Goal: Information Seeking & Learning: Find specific fact

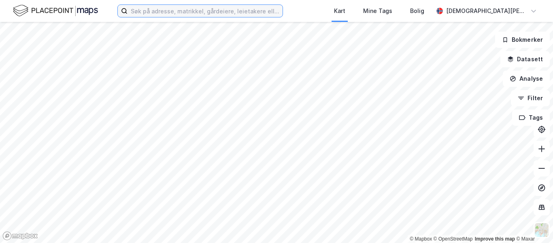
click at [220, 15] on input at bounding box center [205, 11] width 155 height 12
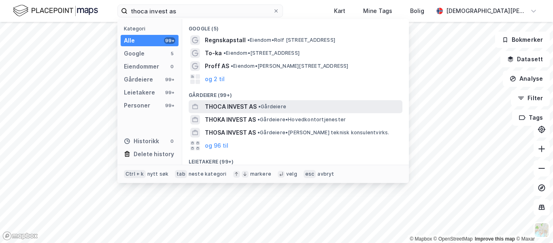
click at [240, 105] on span "THOCA INVEST AS" at bounding box center [231, 107] width 52 height 10
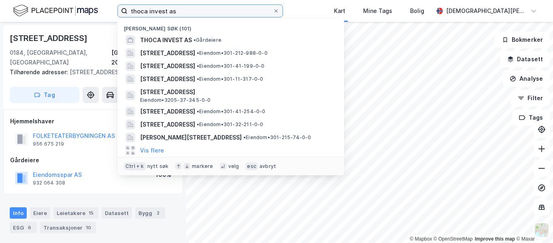
click at [185, 11] on input "thoca invest as" at bounding box center [200, 11] width 145 height 12
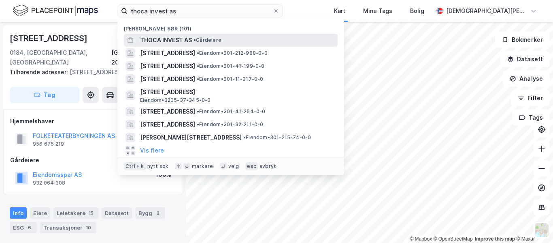
click at [174, 39] on span "THOCA INVEST AS" at bounding box center [166, 40] width 52 height 10
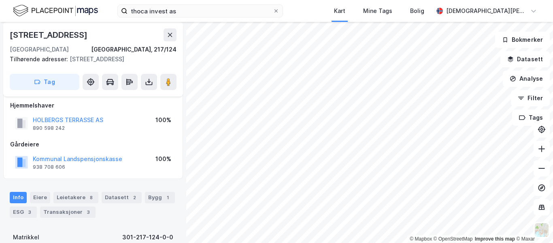
scroll to position [73, 0]
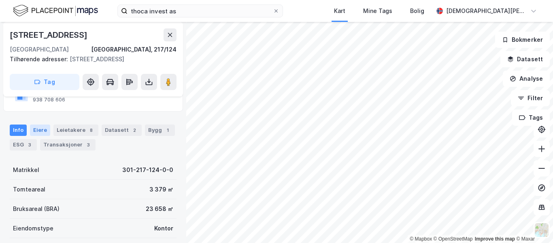
click at [41, 131] on div "Eiere" at bounding box center [40, 129] width 20 height 11
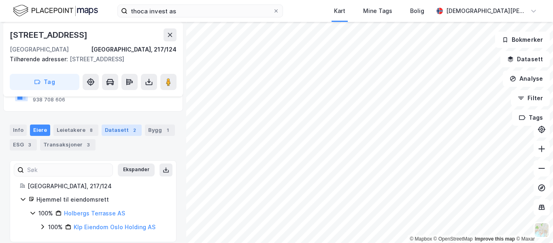
scroll to position [82, 0]
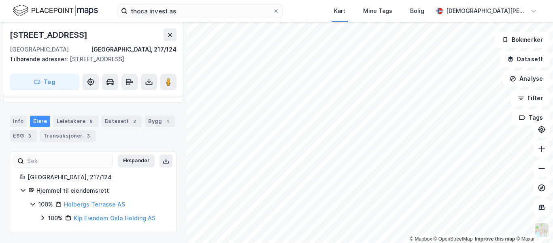
click at [40, 215] on icon at bounding box center [42, 217] width 6 height 6
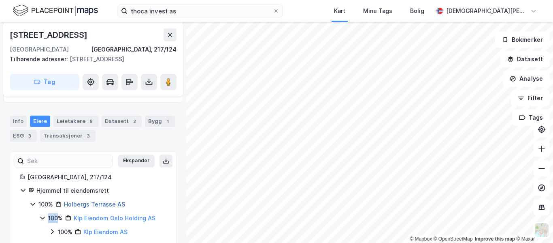
scroll to position [96, 0]
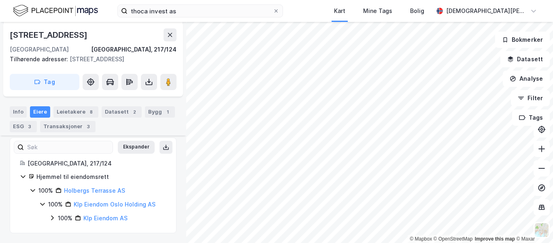
click at [51, 216] on icon at bounding box center [52, 217] width 6 height 6
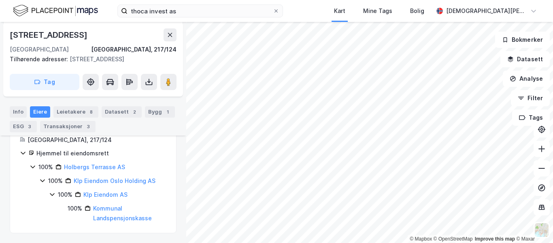
scroll to position [0, 0]
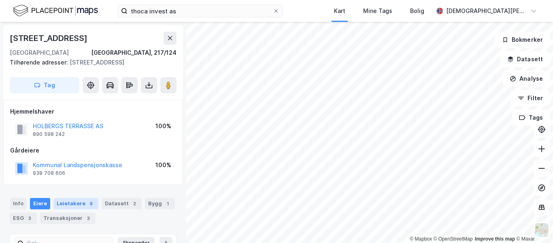
click at [70, 203] on div "Leietakere 8" at bounding box center [75, 203] width 45 height 11
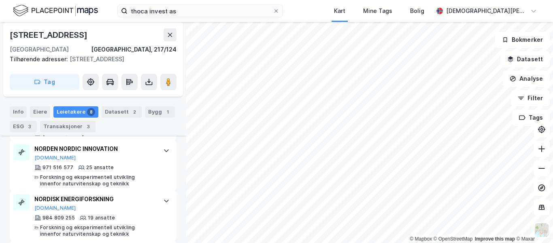
scroll to position [587, 0]
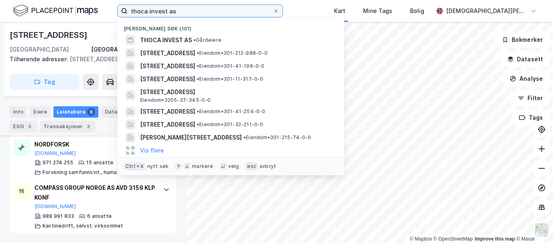
click at [180, 13] on input "thoca invest as" at bounding box center [200, 11] width 145 height 12
click at [159, 13] on input "thoca invest as" at bounding box center [200, 11] width 145 height 12
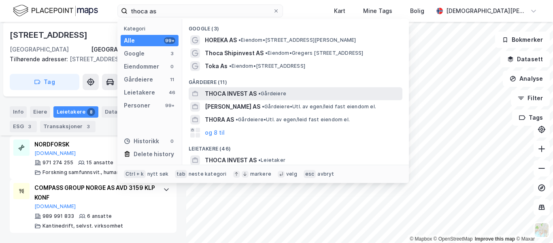
click at [260, 94] on span "•" at bounding box center [259, 93] width 2 height 6
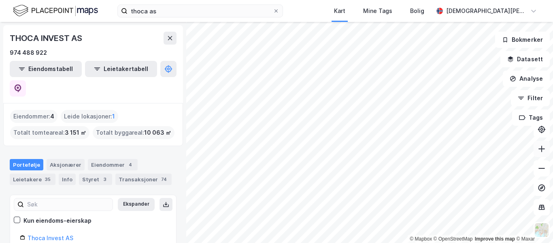
click at [548, 150] on button at bounding box center [542, 149] width 16 height 16
click at [541, 150] on icon at bounding box center [542, 149] width 8 height 8
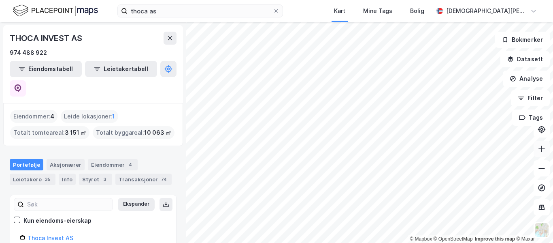
click at [541, 150] on icon at bounding box center [542, 149] width 8 height 8
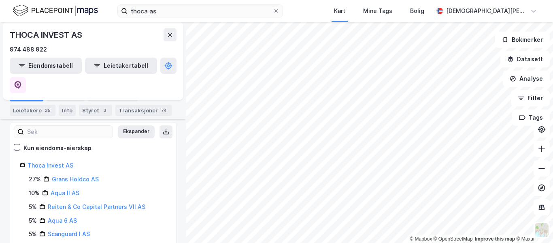
scroll to position [72, 0]
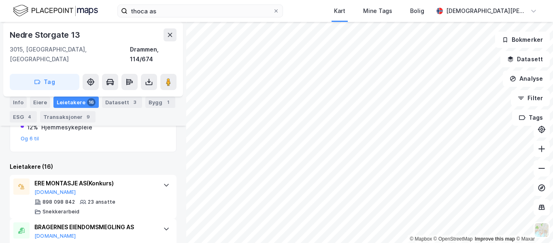
scroll to position [285, 0]
click at [180, 11] on input "thoca as" at bounding box center [200, 11] width 145 height 12
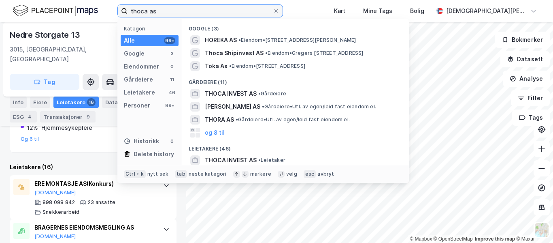
click at [180, 11] on input "thoca as" at bounding box center [200, 11] width 145 height 12
type input "v"
click at [180, 11] on input "v" at bounding box center [200, 11] width 145 height 12
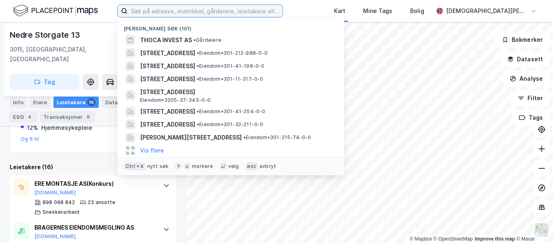
paste input "Helse AS"
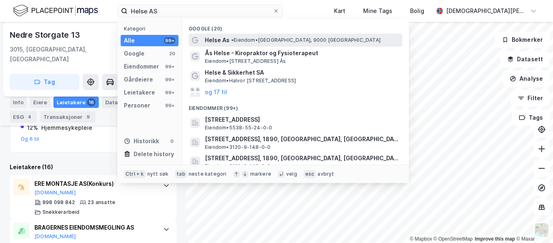
click at [236, 43] on span "• [PERSON_NAME][GEOGRAPHIC_DATA], 9000 [GEOGRAPHIC_DATA]" at bounding box center [305, 40] width 149 height 6
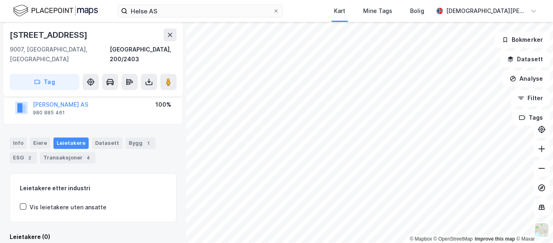
scroll to position [60, 0]
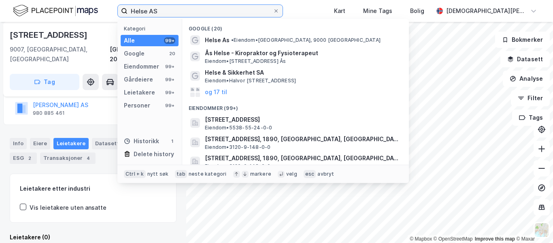
click at [164, 8] on input "Helse AS" at bounding box center [200, 11] width 145 height 12
click at [224, 9] on input "Helse AS" at bounding box center [200, 11] width 145 height 12
paste input "[GEOGRAPHIC_DATA]"
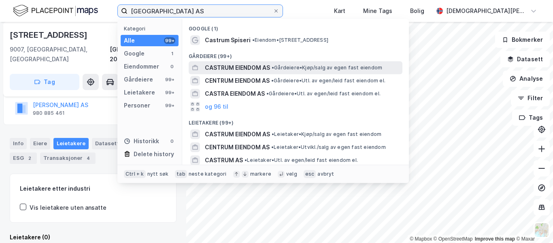
type input "[GEOGRAPHIC_DATA] AS"
click at [258, 71] on span "CASTRUM EIENDOM AS" at bounding box center [237, 68] width 65 height 10
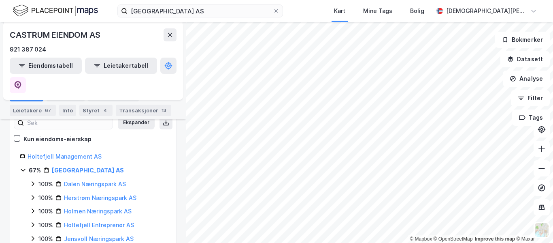
scroll to position [175, 0]
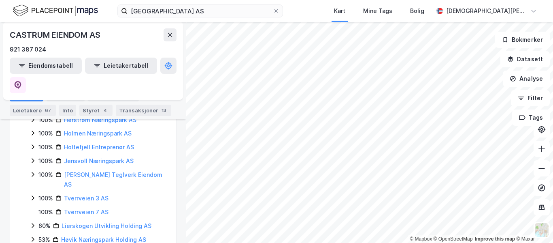
click at [31, 194] on icon at bounding box center [33, 197] width 6 height 6
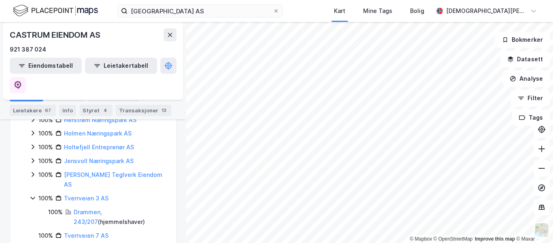
click at [31, 194] on icon at bounding box center [33, 197] width 6 height 6
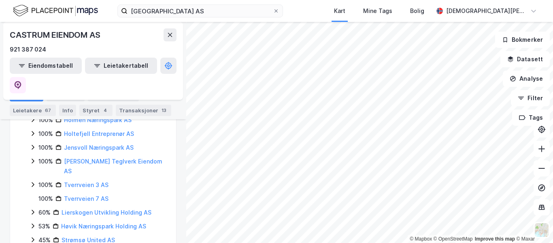
scroll to position [195, 0]
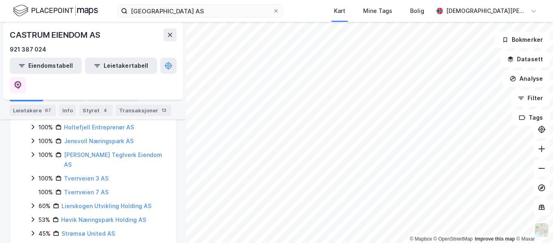
click at [34, 242] on icon at bounding box center [33, 246] width 2 height 5
click at [34, 242] on icon at bounding box center [33, 246] width 6 height 6
click at [32, 242] on icon at bounding box center [33, 246] width 6 height 6
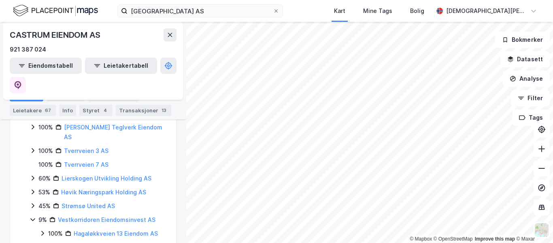
click at [41, 242] on icon at bounding box center [42, 246] width 6 height 6
click at [41, 228] on div "100% Hagaløkkveien 13 Eiendom AS" at bounding box center [102, 233] width 127 height 10
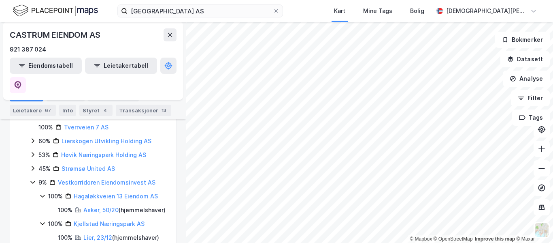
click at [32, 165] on icon at bounding box center [33, 168] width 6 height 6
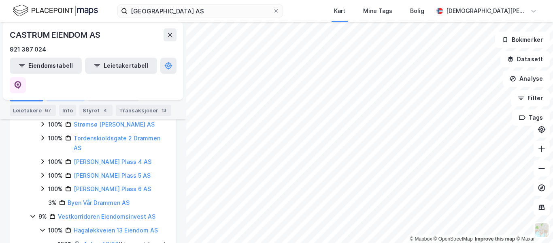
click at [68, 94] on div "Aksjonærer" at bounding box center [66, 95] width 38 height 11
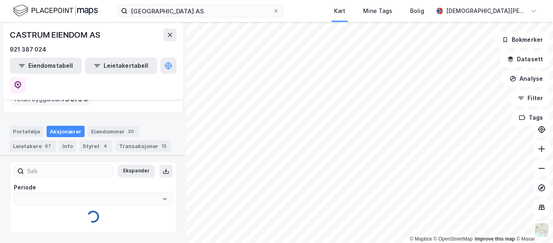
type input "Siste"
click at [68, 94] on div "Totalt byggareal : 73 873 ㎡" at bounding box center [51, 99] width 82 height 13
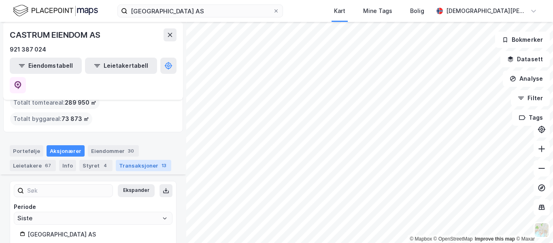
scroll to position [95, 0]
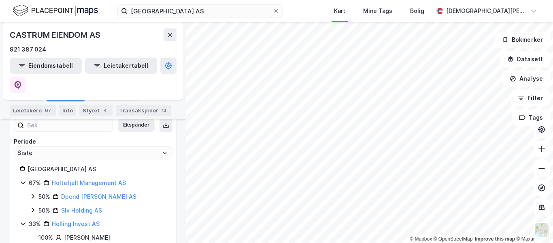
click at [20, 179] on icon at bounding box center [23, 182] width 6 height 6
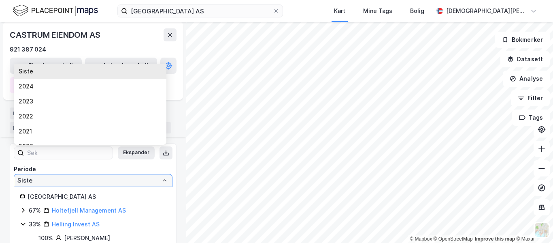
click at [20, 174] on input "Siste" at bounding box center [93, 180] width 158 height 12
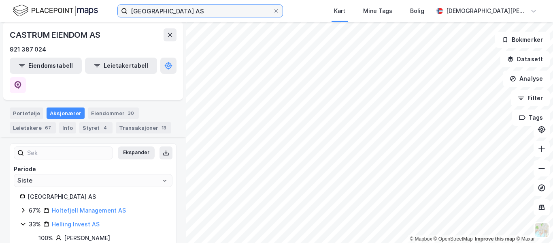
click at [203, 5] on input "[GEOGRAPHIC_DATA] AS" at bounding box center [200, 11] width 145 height 12
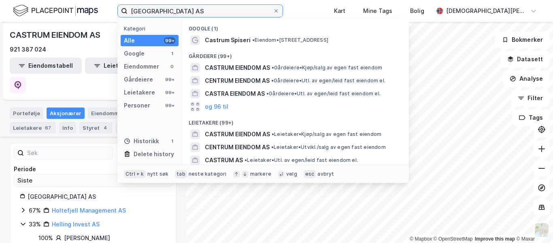
click at [203, 5] on input "[GEOGRAPHIC_DATA] AS" at bounding box center [200, 11] width 145 height 12
paste input "Tronrud"
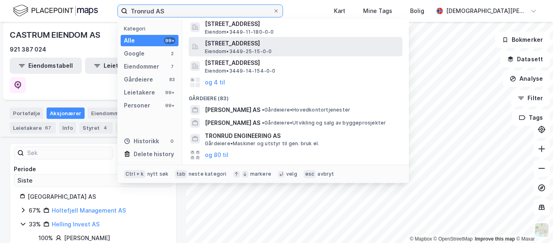
scroll to position [57, 0]
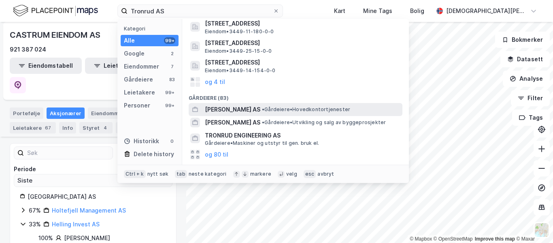
click at [246, 103] on div "[PERSON_NAME] AS • Gårdeiere • Hovedkontortjenester" at bounding box center [296, 109] width 214 height 13
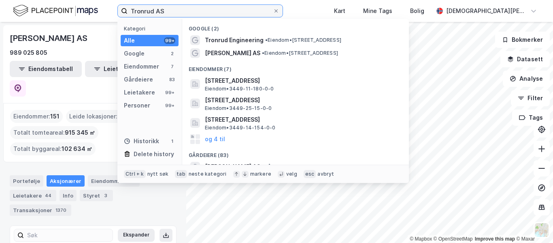
click at [217, 7] on input "Tronrud AS" at bounding box center [200, 11] width 145 height 12
paste input "[PERSON_NAME]"
click at [217, 7] on input "[PERSON_NAME] AS" at bounding box center [200, 11] width 145 height 12
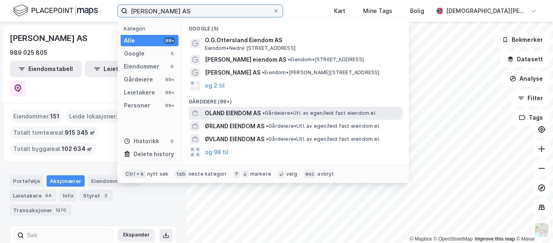
type input "[PERSON_NAME] AS"
click at [232, 116] on span "OLAND EIENDOM AS" at bounding box center [233, 113] width 56 height 10
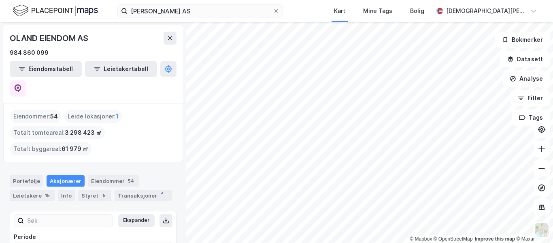
type input "Siste"
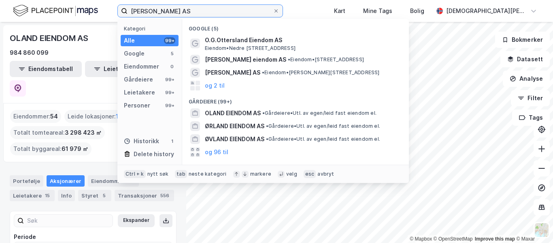
click at [227, 16] on input "[PERSON_NAME] AS" at bounding box center [200, 11] width 145 height 12
paste input "Gevelt Holding"
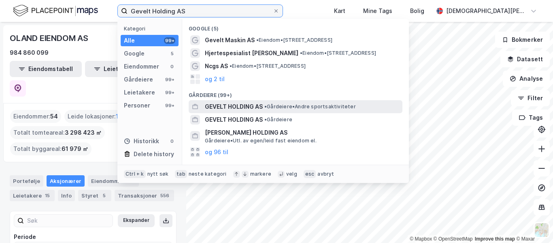
type input "Gevelt Holding AS"
click at [265, 106] on span "•" at bounding box center [265, 106] width 2 height 6
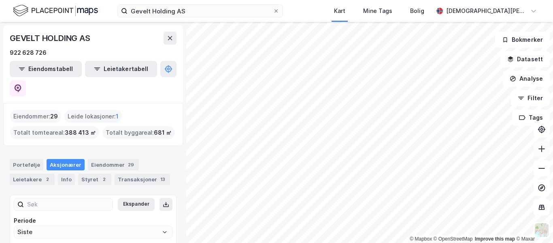
click at [537, 152] on button at bounding box center [542, 149] width 16 height 16
click at [548, 153] on button at bounding box center [542, 149] width 16 height 16
click at [542, 151] on icon at bounding box center [542, 149] width 8 height 8
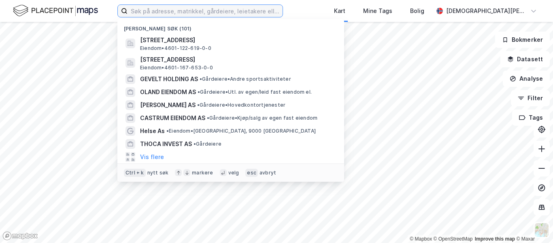
click at [205, 12] on input at bounding box center [205, 11] width 155 height 12
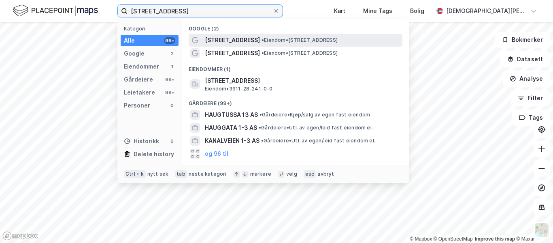
type input "[STREET_ADDRESS]"
click at [228, 41] on span "[STREET_ADDRESS]" at bounding box center [232, 40] width 55 height 10
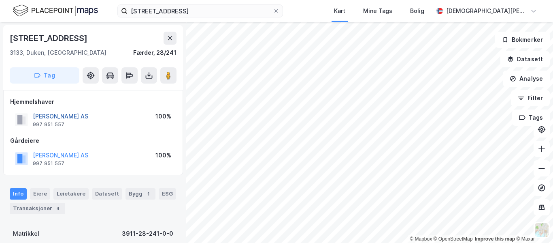
click at [0, 0] on button "MASTERBYGG AS" at bounding box center [0, 0] width 0 height 0
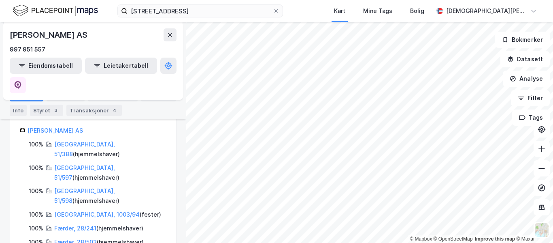
scroll to position [77, 0]
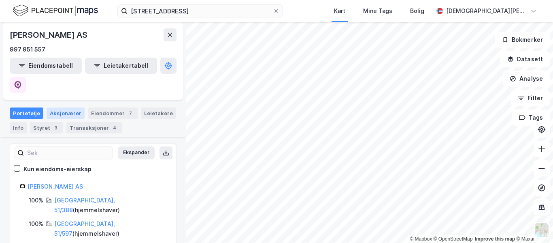
click at [64, 107] on div "Aksjonærer" at bounding box center [66, 112] width 38 height 11
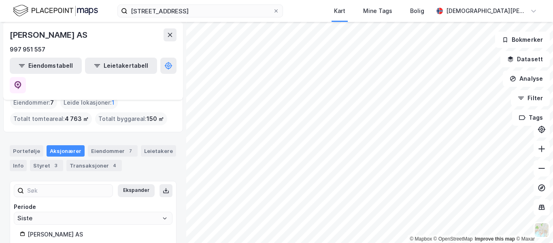
scroll to position [50, 0]
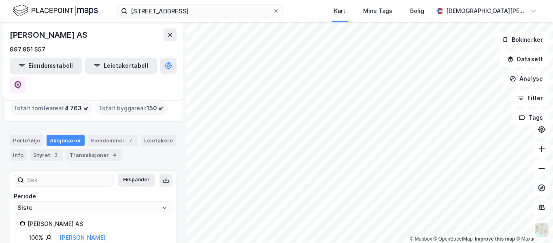
click at [103, 134] on div "Portefølje Aksjonærer Eiendommer 7 Leietakere Info Styret 3 Transaksjoner 4" at bounding box center [93, 147] width 167 height 26
click at [115, 125] on div "Portefølje Aksjonærer Eiendommer 7 Leietakere Info Styret 3 Transaksjoner 4" at bounding box center [93, 144] width 186 height 39
click at [104, 134] on div "Eiendommer 7" at bounding box center [113, 139] width 50 height 11
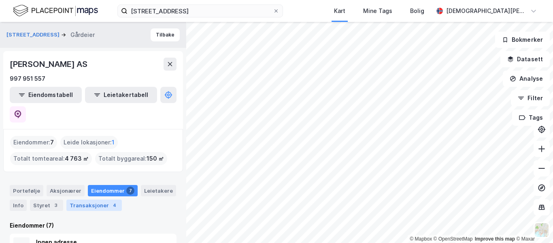
click at [93, 199] on div "Transaksjoner 4" at bounding box center [93, 204] width 55 height 11
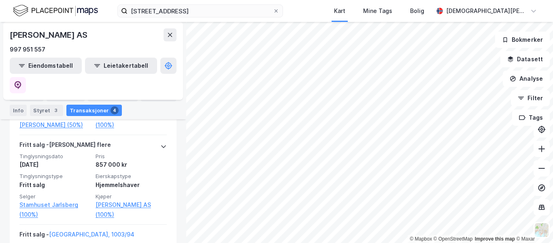
scroll to position [317, 0]
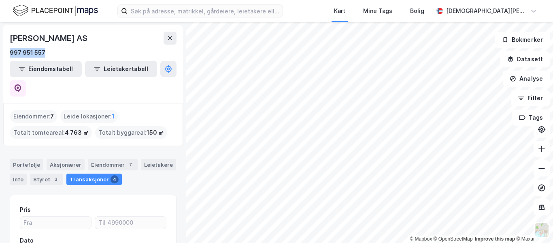
drag, startPoint x: 18, startPoint y: 52, endPoint x: 6, endPoint y: 53, distance: 12.6
click at [6, 53] on div "MASTERBYGG AS 997 951 557 Eiendomstabell Leietakertabell" at bounding box center [93, 64] width 180 height 78
copy div "997 951 557"
